Goal: Navigation & Orientation: Find specific page/section

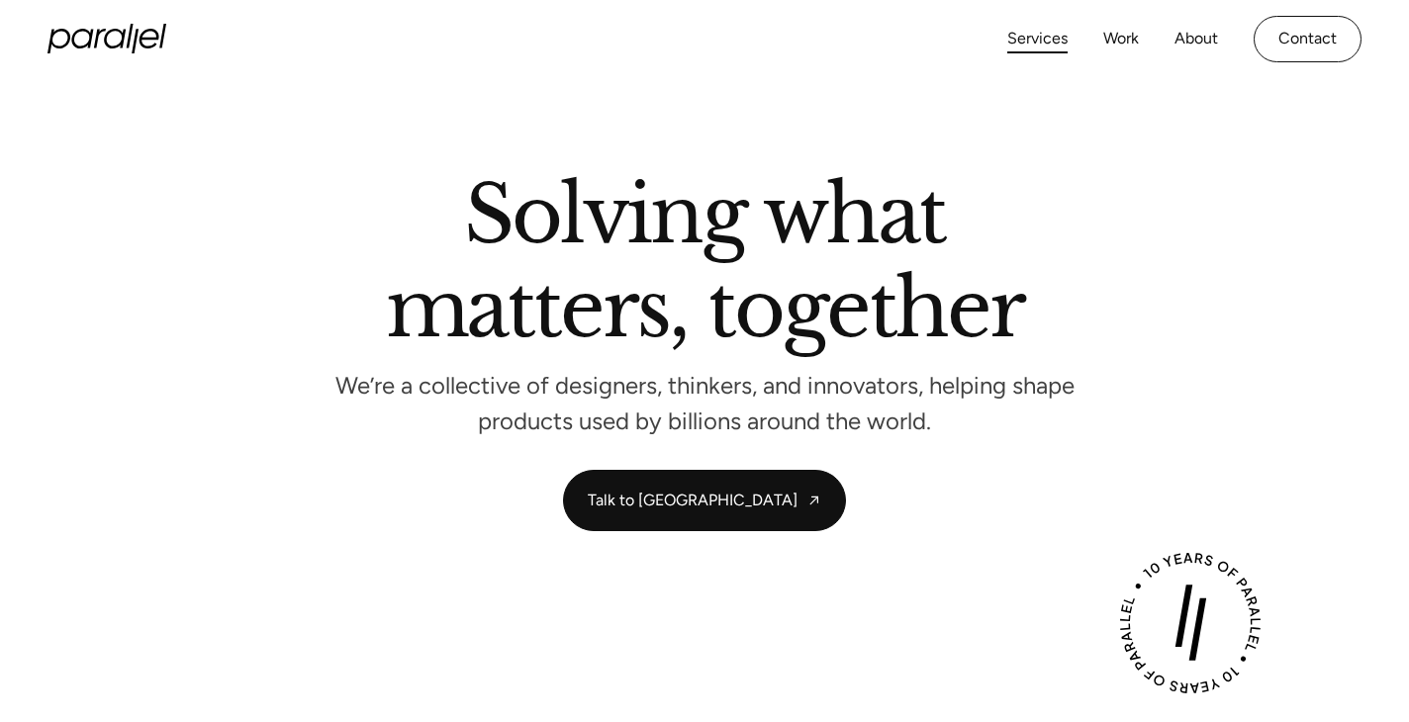
click at [1053, 46] on link "Services" at bounding box center [1037, 39] width 60 height 29
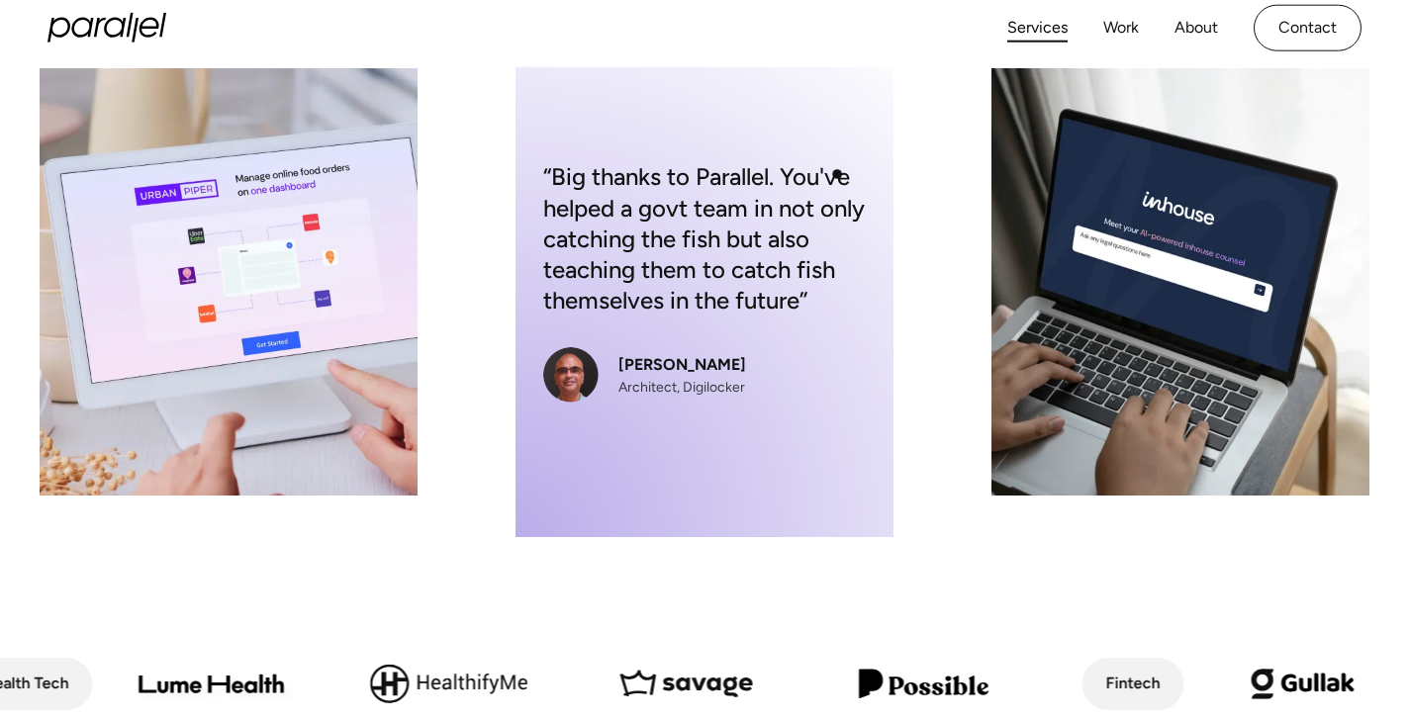
scroll to position [454, 0]
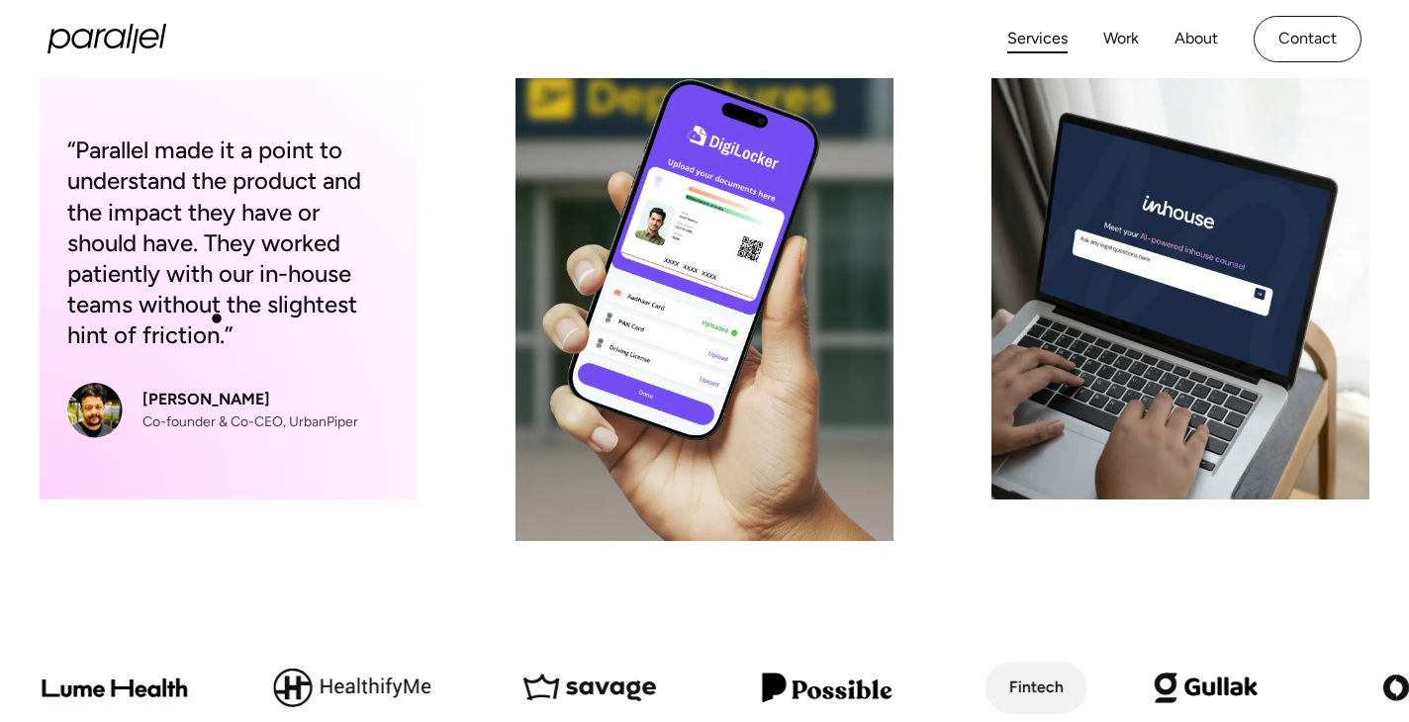
click at [217, 319] on div "“Parallel made it a point to understand the product and the impact they have or…" at bounding box center [228, 243] width 322 height 216
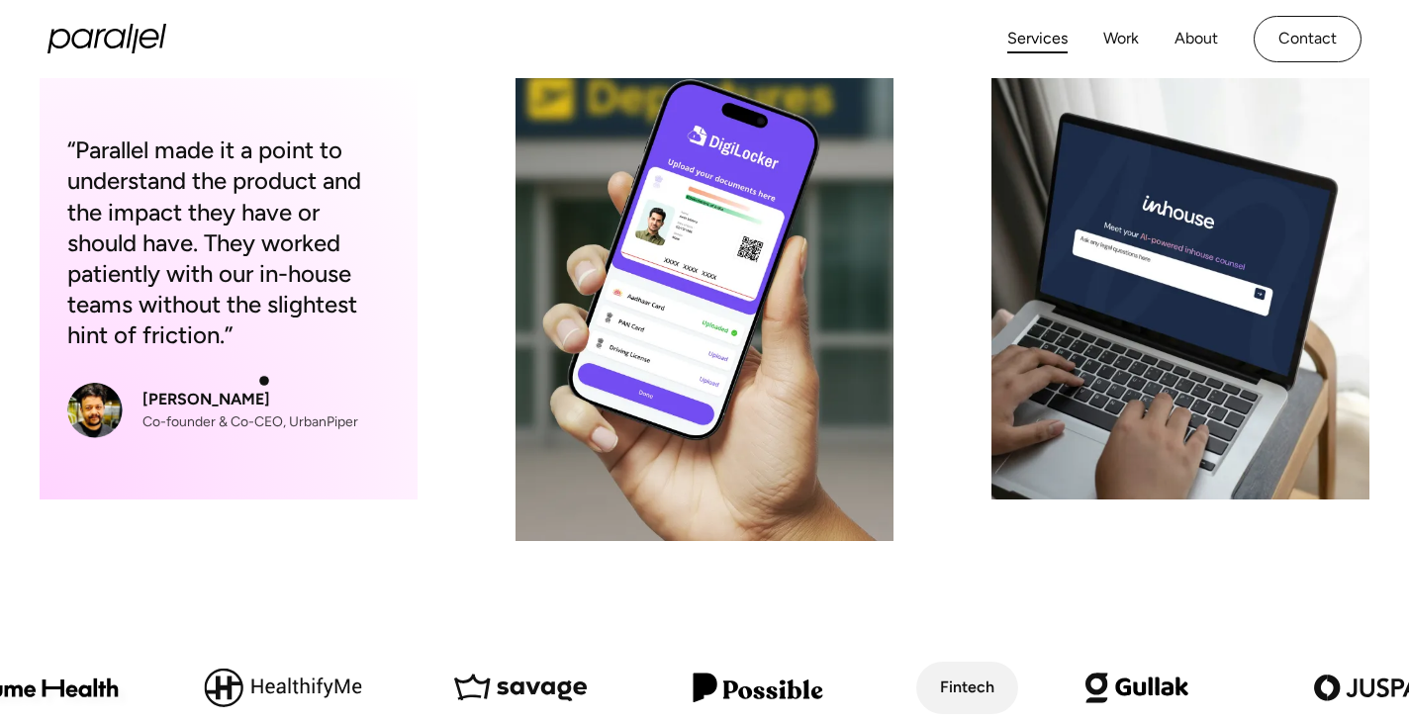
click at [264, 381] on div "“Parallel made it a point to understand the product and the impact they have or…" at bounding box center [229, 285] width 378 height 427
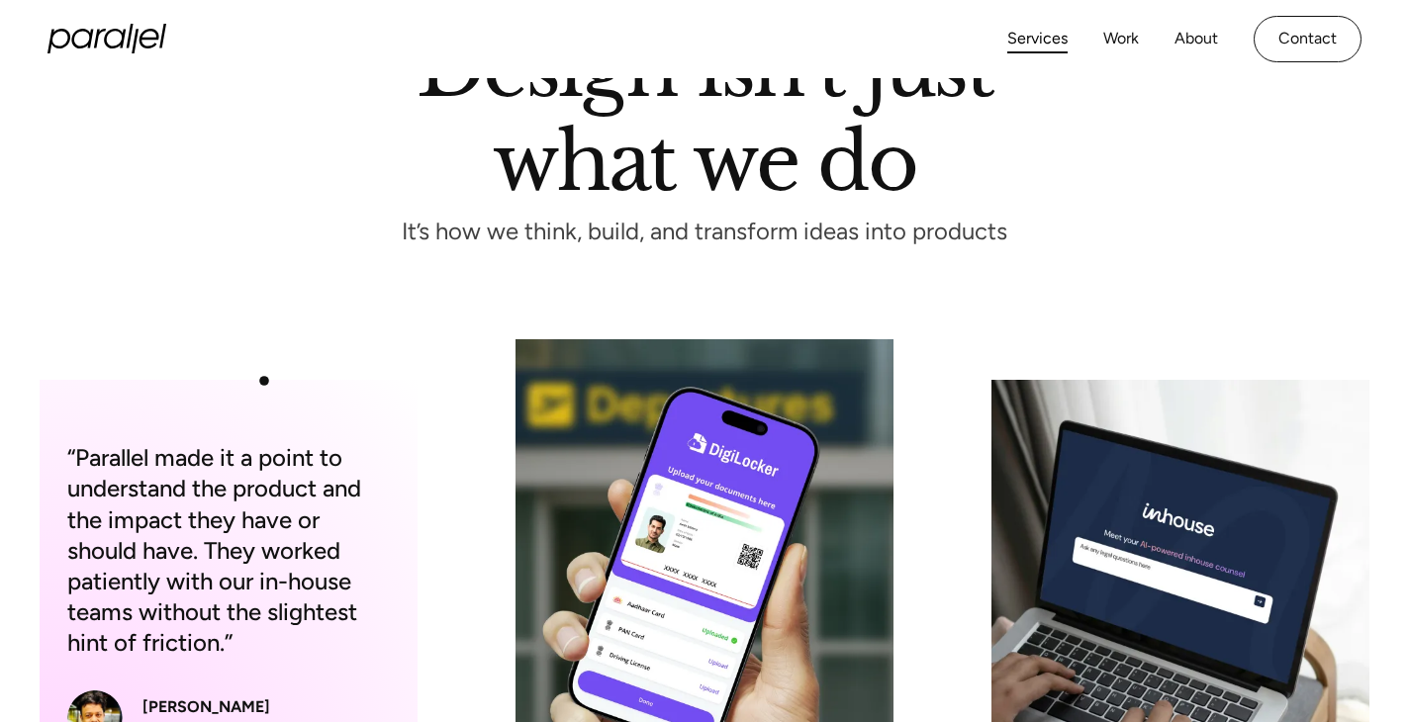
scroll to position [0, 0]
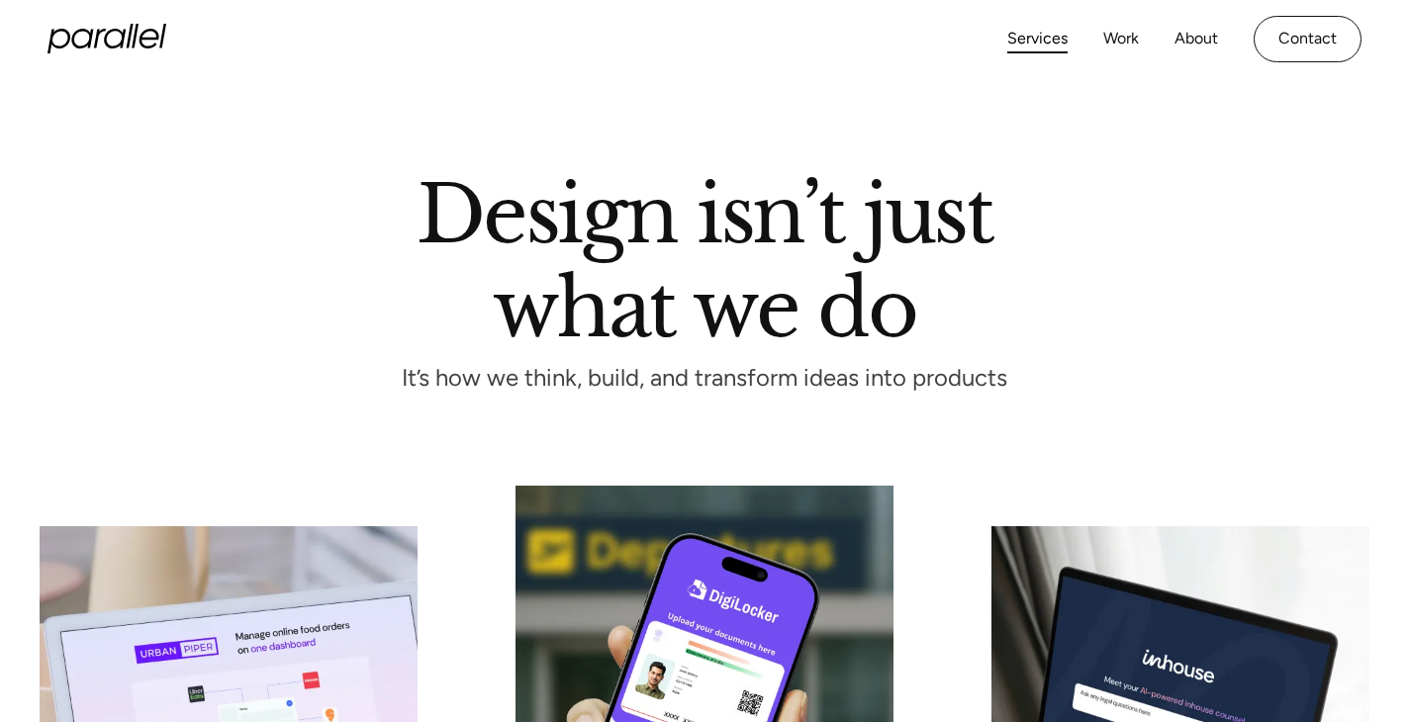
click at [115, 51] on icon "home" at bounding box center [106, 39] width 119 height 30
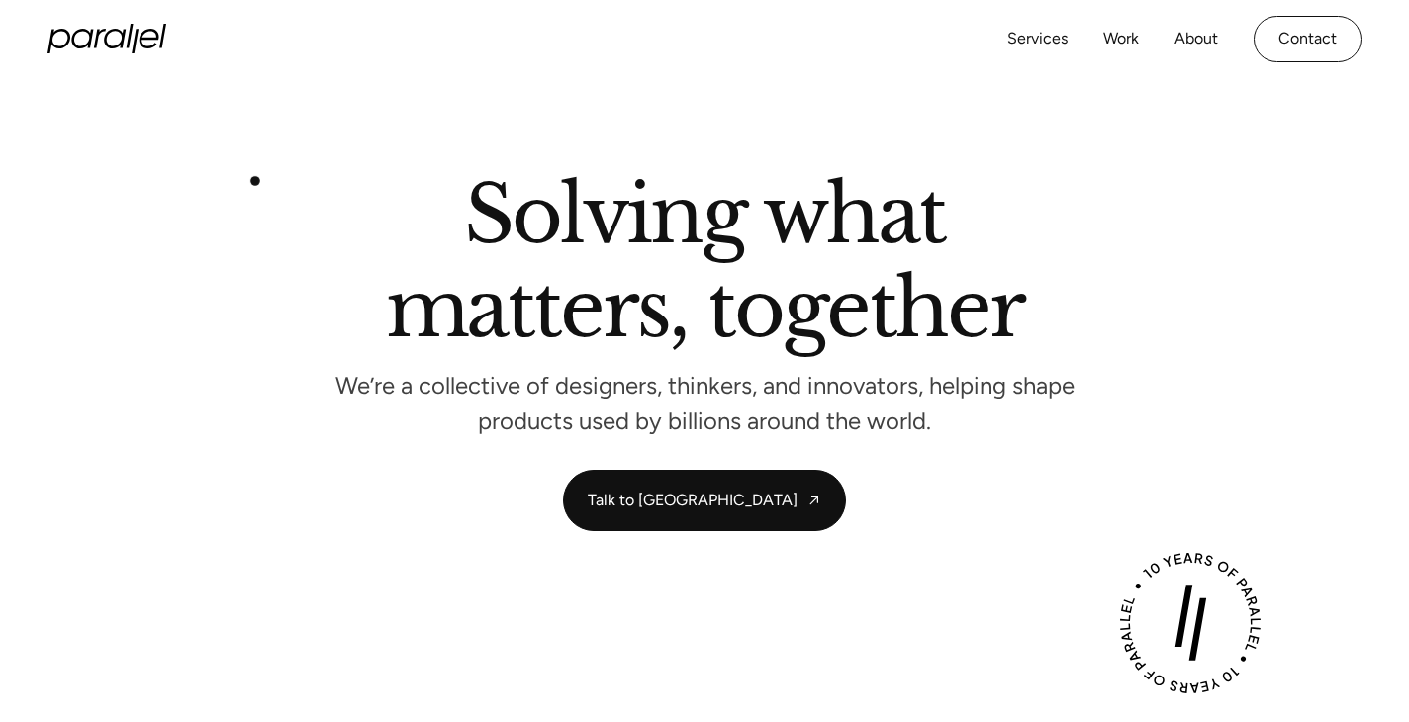
scroll to position [1, 0]
click at [1128, 36] on link "Work" at bounding box center [1121, 39] width 36 height 29
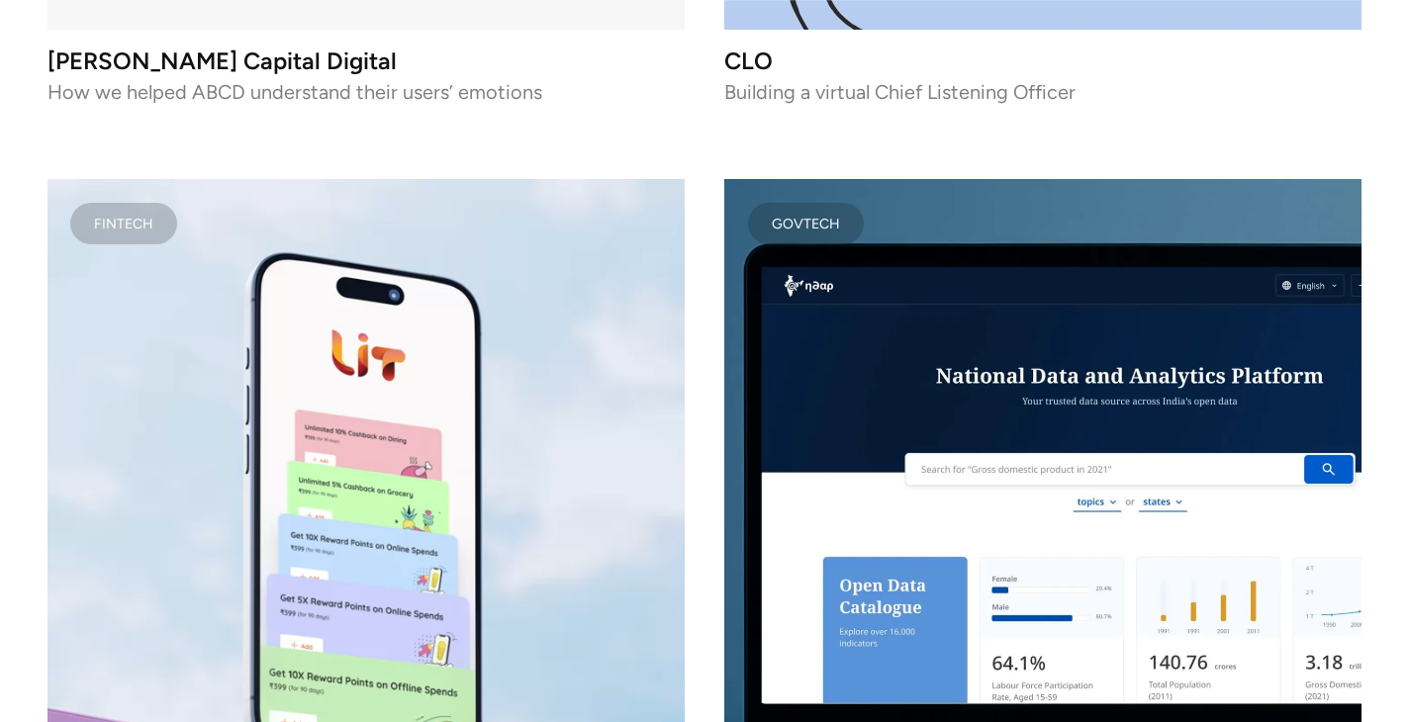
scroll to position [12590, 0]
